Goal: Task Accomplishment & Management: Manage account settings

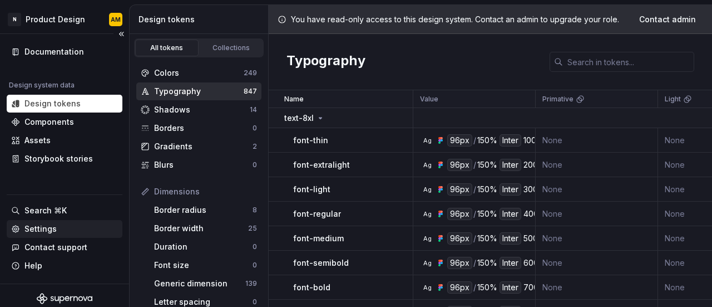
click at [51, 226] on div "Settings" at bounding box center [40, 228] width 32 height 11
click at [40, 230] on div "Settings" at bounding box center [40, 228] width 32 height 11
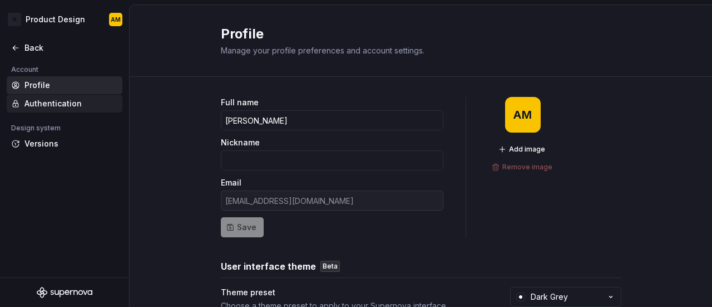
click at [45, 104] on div "Authentication" at bounding box center [70, 103] width 93 height 11
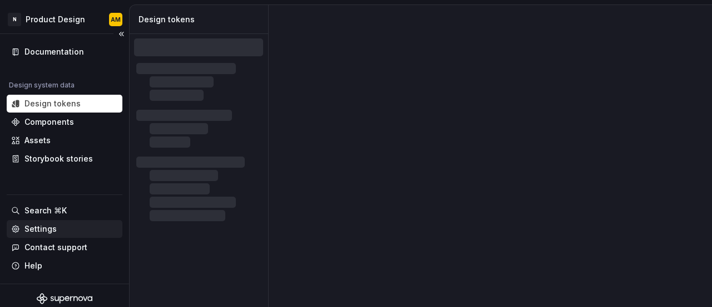
click at [60, 231] on div "Settings" at bounding box center [64, 228] width 107 height 11
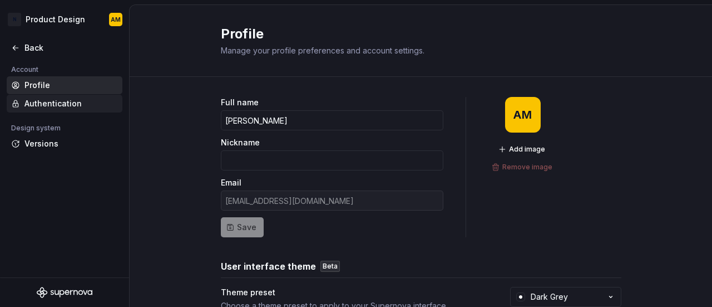
click at [48, 97] on div "Authentication" at bounding box center [65, 104] width 116 height 18
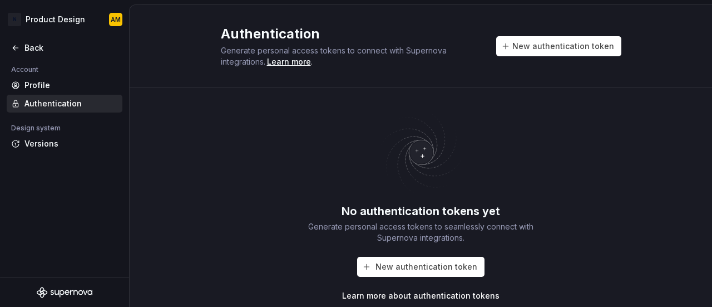
scroll to position [36, 0]
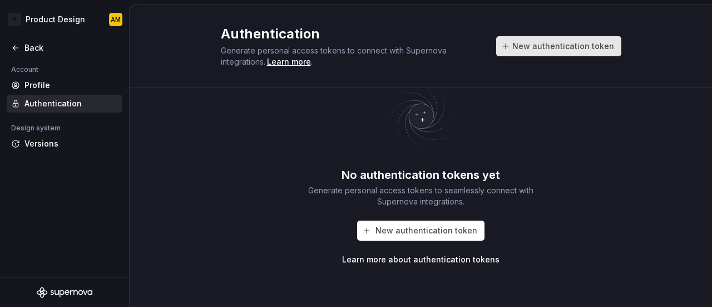
click at [541, 48] on span "New authentication token" at bounding box center [564, 46] width 102 height 11
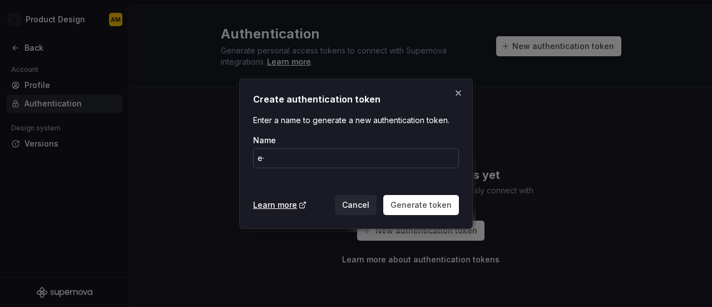
type input "e"
type input "ẽ"
type input "extension token"
click at [407, 204] on span "Generate token" at bounding box center [421, 204] width 61 height 11
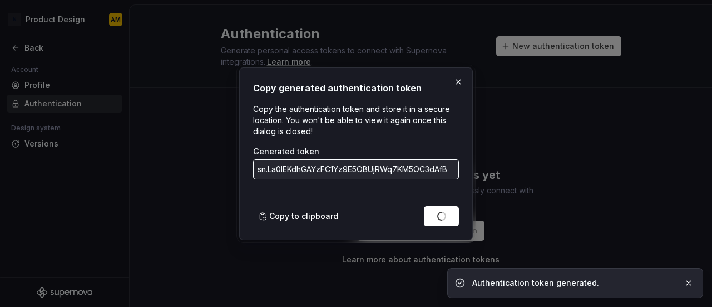
scroll to position [0, 0]
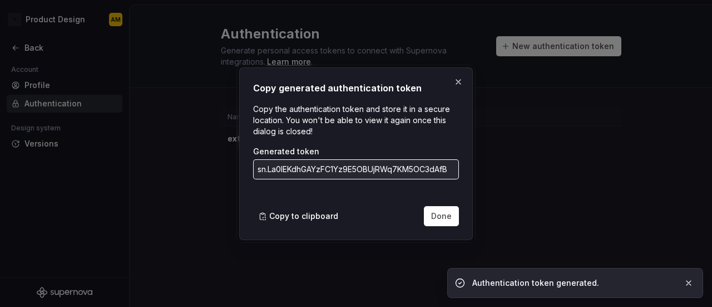
click at [427, 173] on input "sn.La0IEKdhGAYzFC1Yz9E5OBUjRWq7KM5OC3dAfBE7FIimUVWrKXv52oo7RxEBHRaSefnJrf9cmsxY…" at bounding box center [356, 169] width 206 height 20
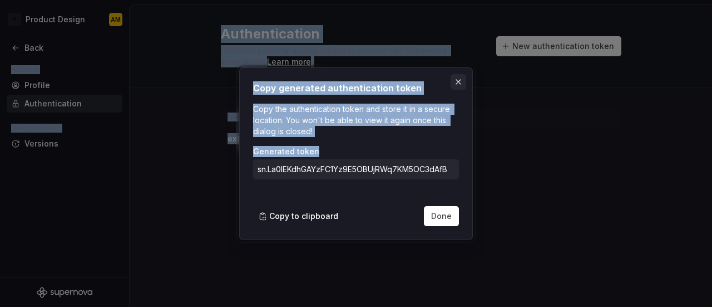
click at [461, 80] on button "button" at bounding box center [459, 82] width 16 height 16
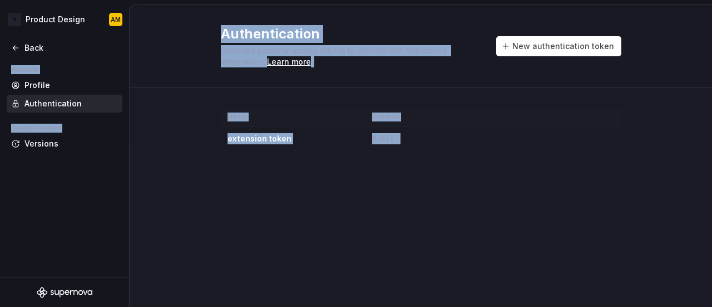
click at [461, 80] on div "Authentication Generate personal access tokens to connect with Supernova integr…" at bounding box center [421, 46] width 583 height 83
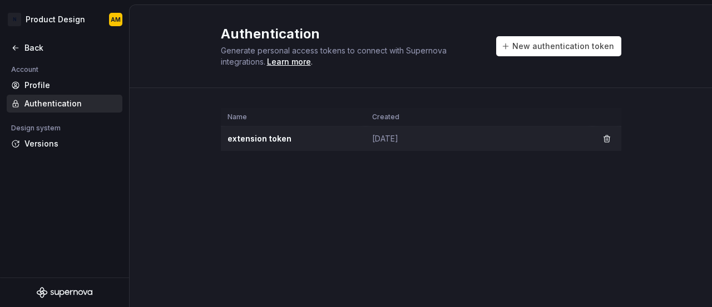
click at [300, 137] on td "extension token" at bounding box center [293, 138] width 145 height 25
click at [269, 142] on td "extension token" at bounding box center [293, 138] width 145 height 25
click at [439, 130] on td "Aug 27, 2025" at bounding box center [479, 138] width 227 height 25
click at [603, 136] on button "button" at bounding box center [607, 139] width 16 height 16
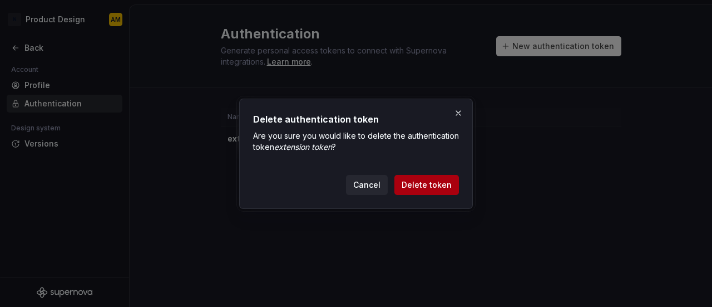
click at [434, 183] on span "Delete token" at bounding box center [427, 184] width 50 height 11
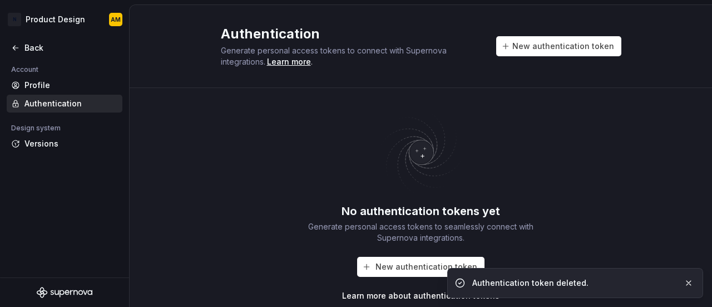
click at [533, 53] on button "New authentication token" at bounding box center [558, 46] width 125 height 20
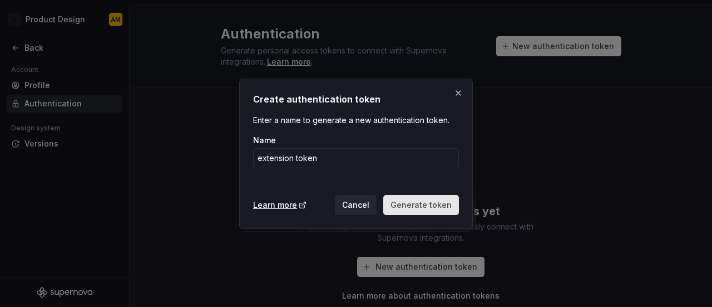
type input "extension token"
click at [431, 198] on button "Generate token" at bounding box center [421, 205] width 76 height 20
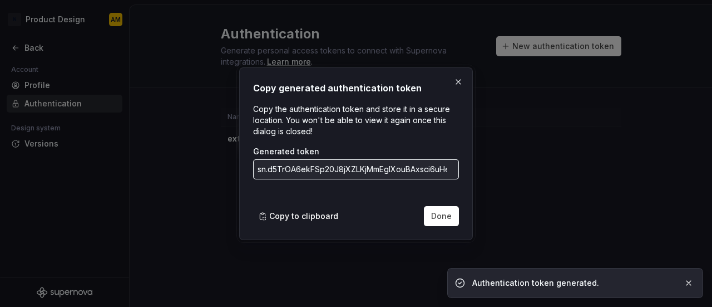
click at [383, 174] on input "sn.d5TrOA6ekFSp20J8jXZLKjMmEgIXouBAxsci6uHe4RcoLq5n7RLZMrVgjYX3SX7Wr1V6tqEcRVQc…" at bounding box center [356, 169] width 206 height 20
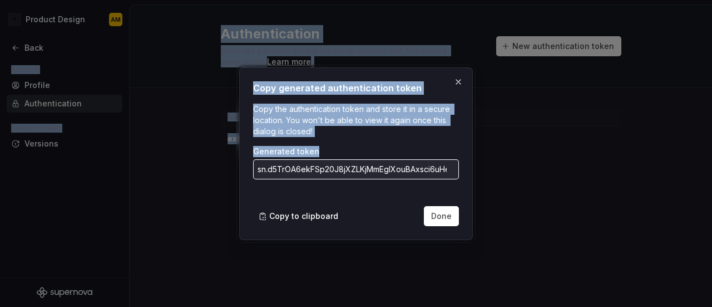
click at [370, 169] on input "sn.d5TrOA6ekFSp20J8jXZLKjMmEgIXouBAxsci6uHe4RcoLq5n7RLZMrVgjYX3SX7Wr1V6tqEcRVQc…" at bounding box center [356, 169] width 206 height 20
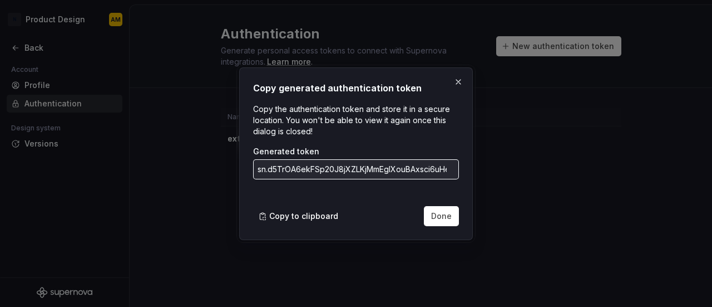
click at [370, 169] on input "sn.d5TrOA6ekFSp20J8jXZLKjMmEgIXouBAxsci6uHe4RcoLq5n7RLZMrVgjYX3SX7Wr1V6tqEcRVQc…" at bounding box center [356, 169] width 206 height 20
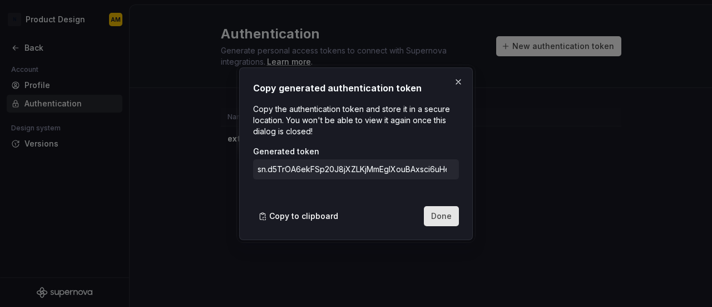
click at [445, 217] on span "Done" at bounding box center [441, 215] width 21 height 11
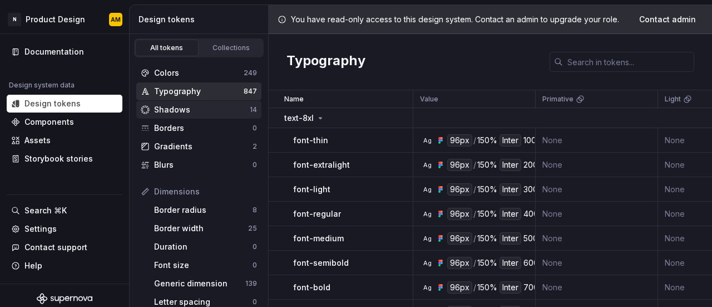
click at [184, 105] on div "Shadows" at bounding box center [202, 109] width 96 height 11
